Goal: Download file/media

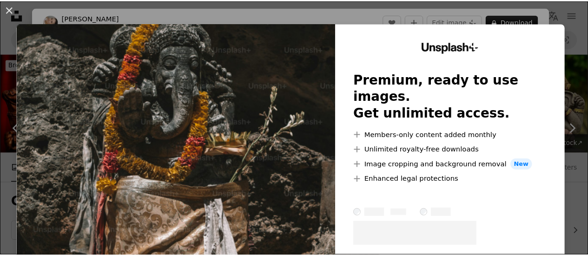
scroll to position [1562, 0]
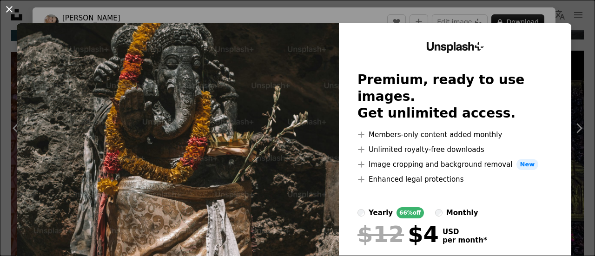
click at [14, 11] on button "An X shape" at bounding box center [9, 9] width 11 height 11
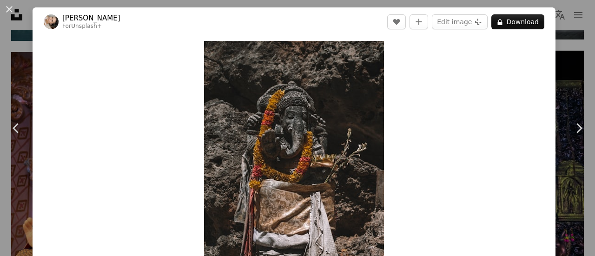
click at [14, 11] on button "An X shape" at bounding box center [9, 9] width 11 height 11
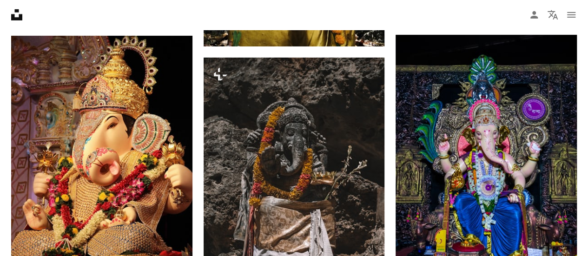
click at [14, 11] on icon "Unsplash logo Unsplash Home" at bounding box center [16, 15] width 19 height 19
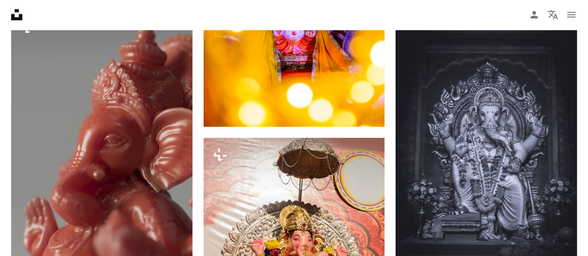
scroll to position [2960, 0]
